Goal: Task Accomplishment & Management: Manage account settings

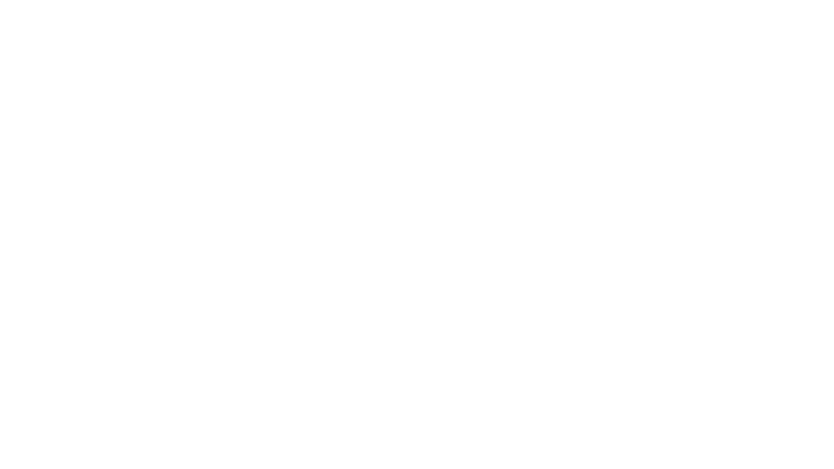
type input "**********"
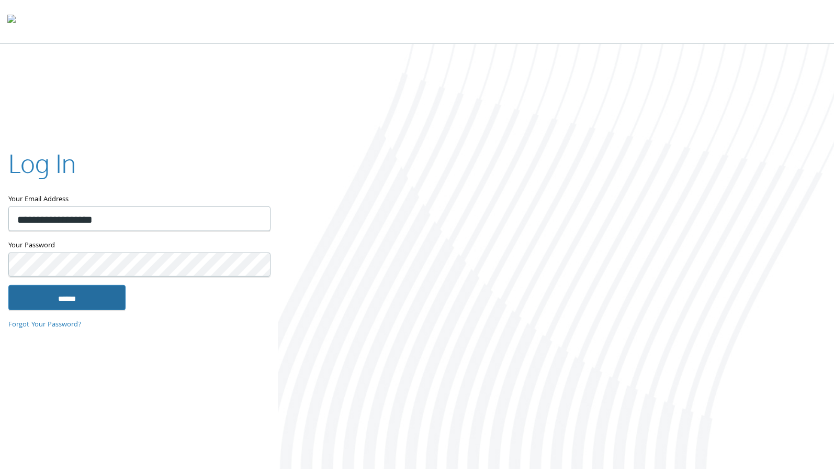
click at [95, 300] on input "******" at bounding box center [66, 297] width 117 height 25
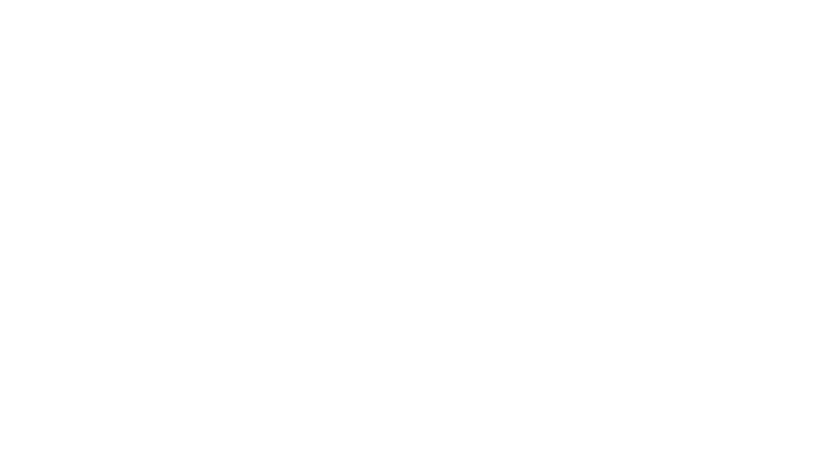
type input "**********"
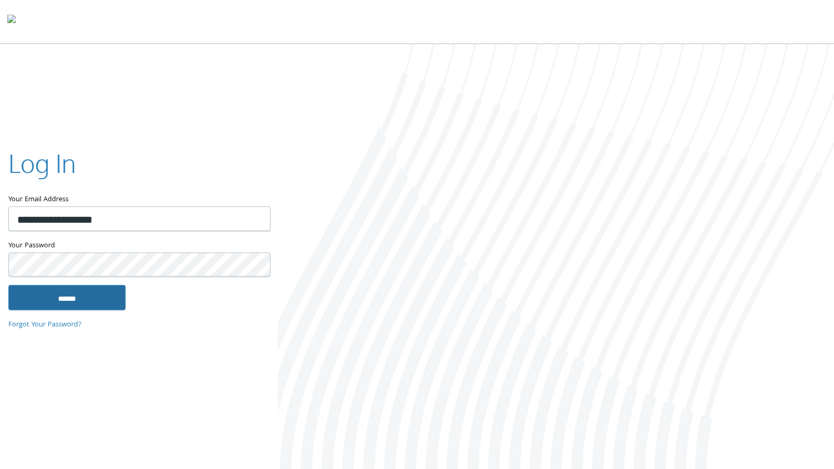
click at [83, 299] on input "******" at bounding box center [66, 297] width 117 height 25
